Goal: Navigation & Orientation: Find specific page/section

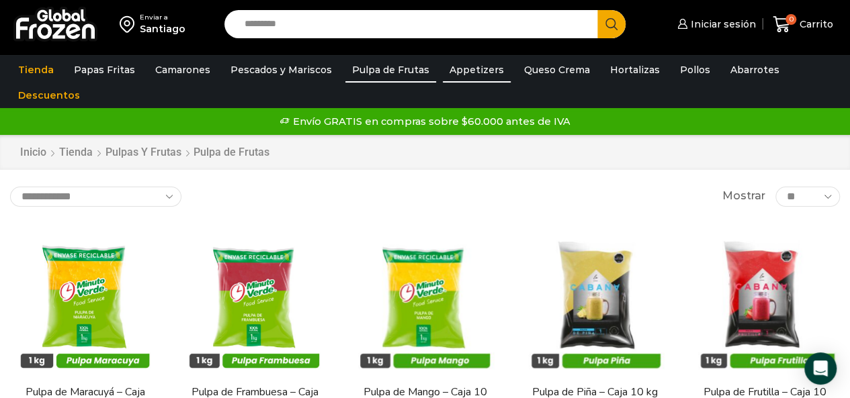
click at [469, 67] on link "Appetizers" at bounding box center [477, 70] width 68 height 26
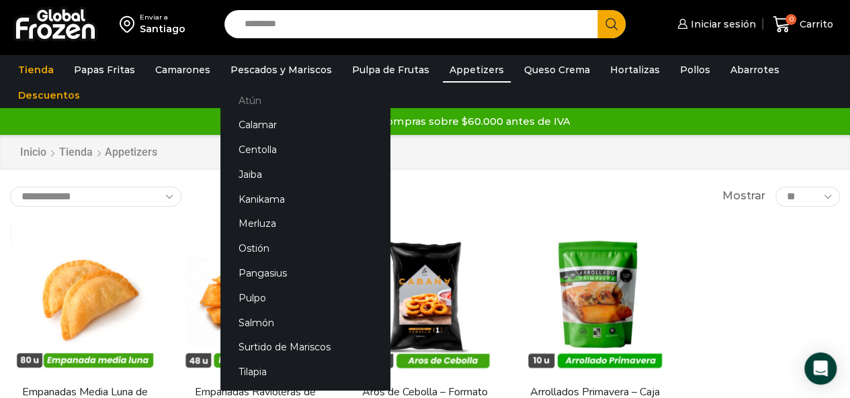
click at [243, 100] on link "Atún" at bounding box center [304, 100] width 169 height 25
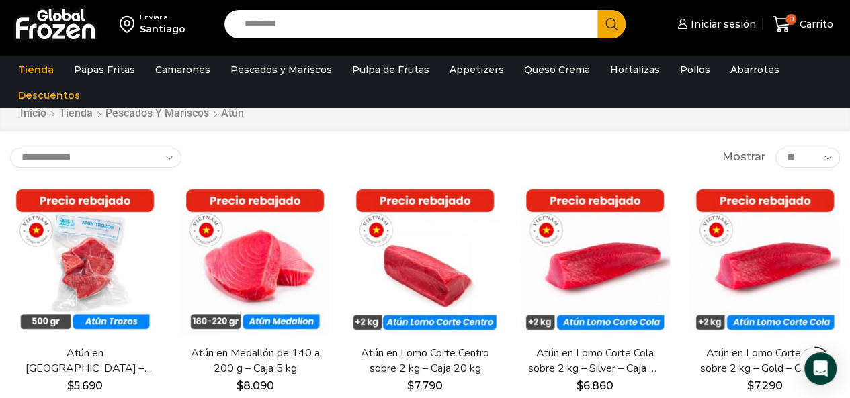
scroll to position [67, 0]
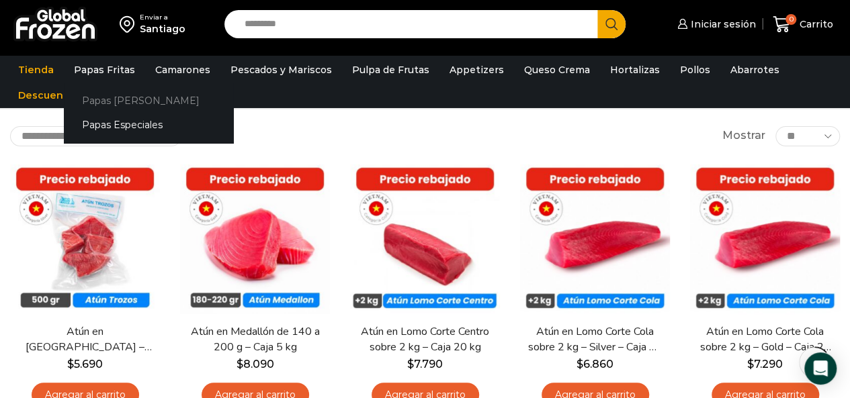
click at [111, 102] on link "Papas [PERSON_NAME]" at bounding box center [148, 100] width 169 height 25
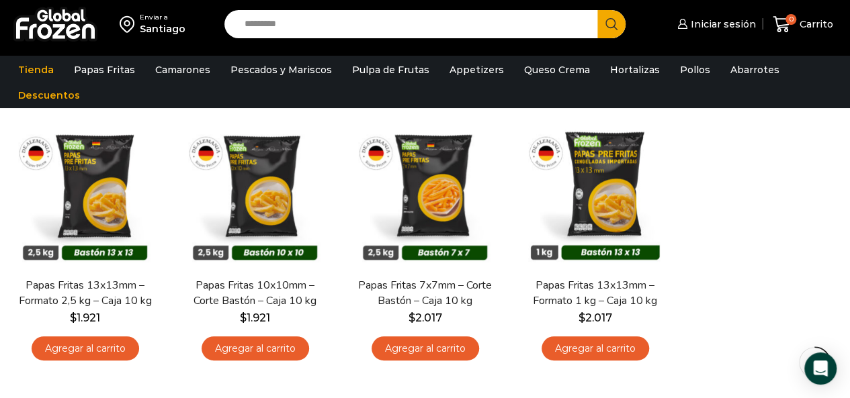
scroll to position [134, 0]
